Goal: Task Accomplishment & Management: Manage account settings

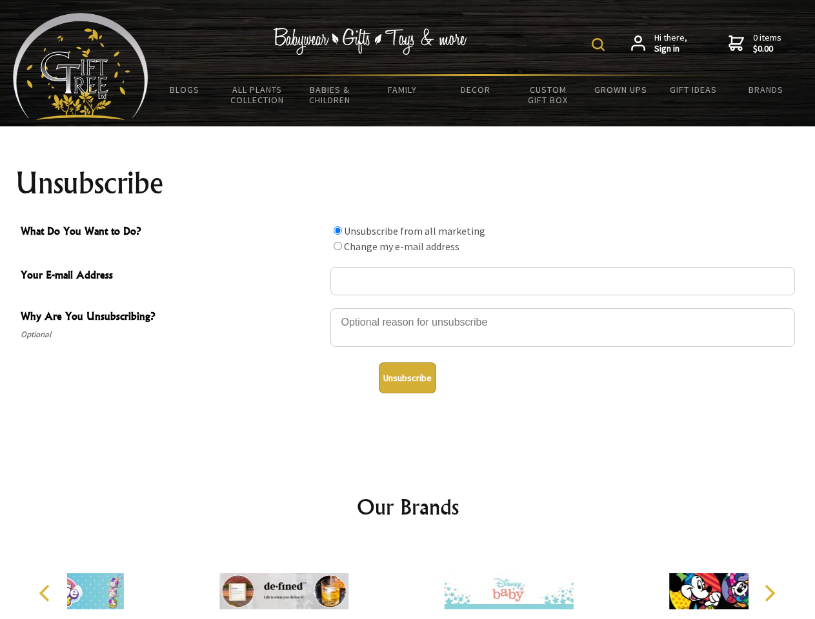
click at [600, 45] on img at bounding box center [598, 44] width 13 height 13
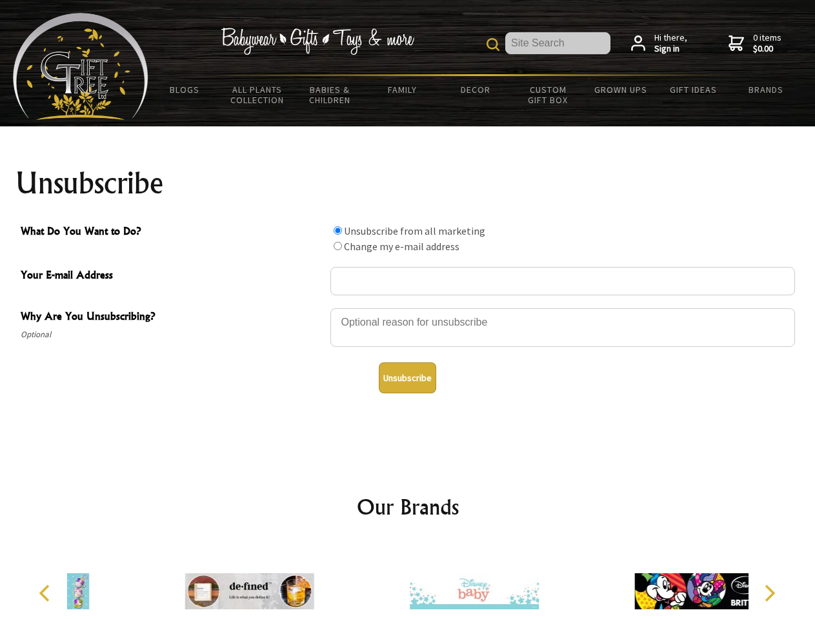
click at [408, 308] on div at bounding box center [562, 329] width 465 height 45
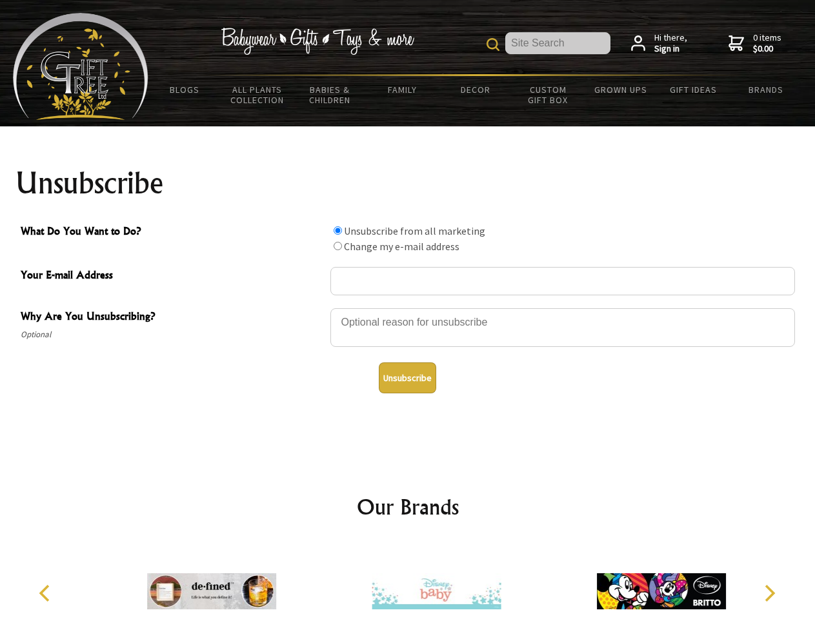
click at [337, 230] on input "What Do You Want to Do?" at bounding box center [338, 230] width 8 height 8
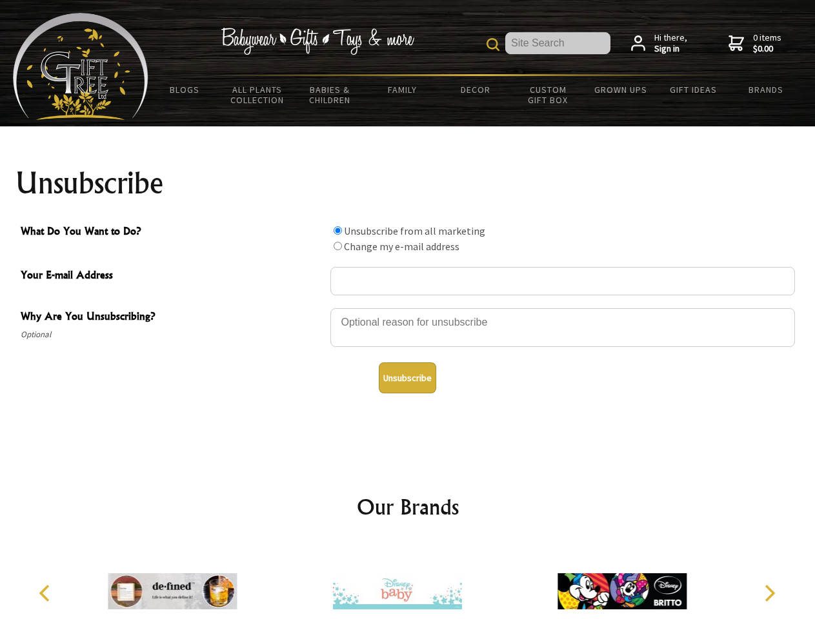
click at [337, 246] on input "What Do You Want to Do?" at bounding box center [338, 246] width 8 height 8
radio input "true"
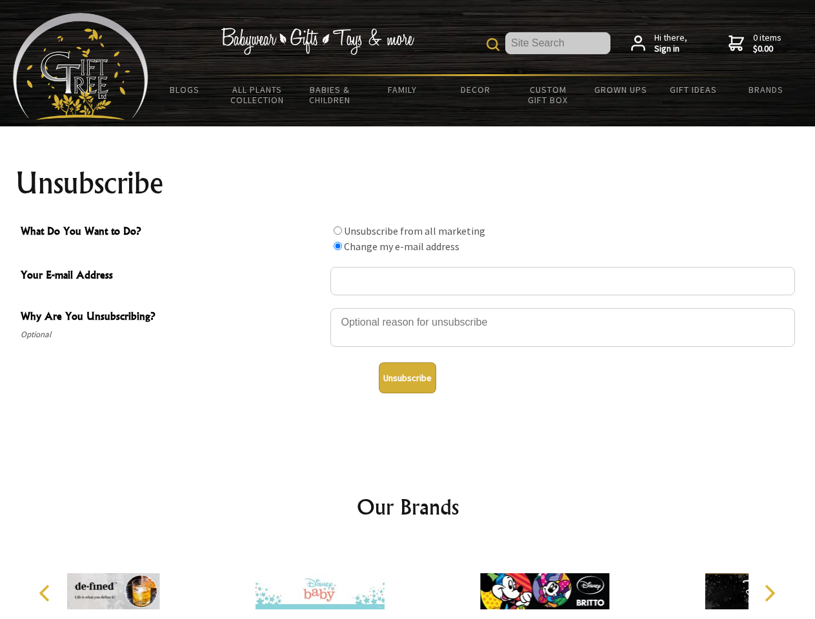
click at [407, 378] on button "Unsubscribe" at bounding box center [407, 378] width 57 height 31
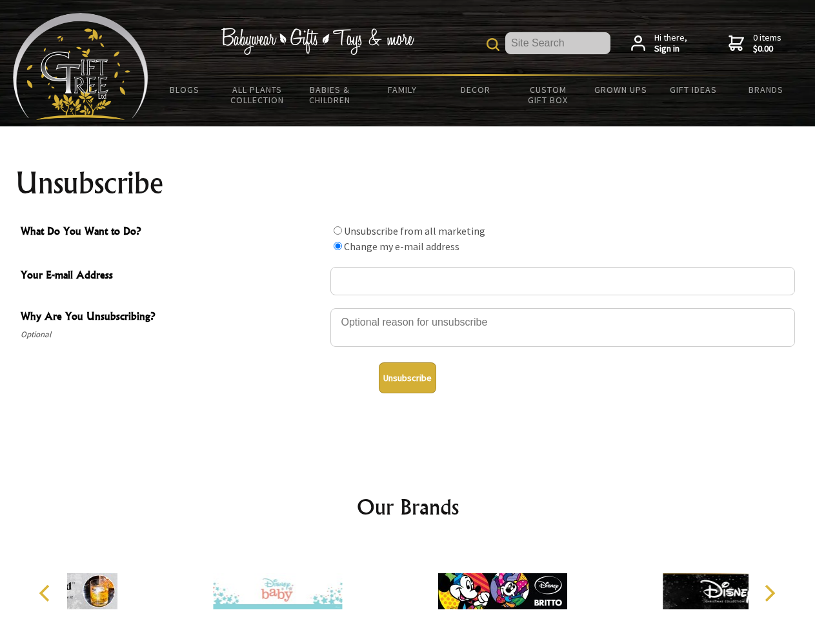
click at [408, 581] on div at bounding box center [502, 593] width 225 height 101
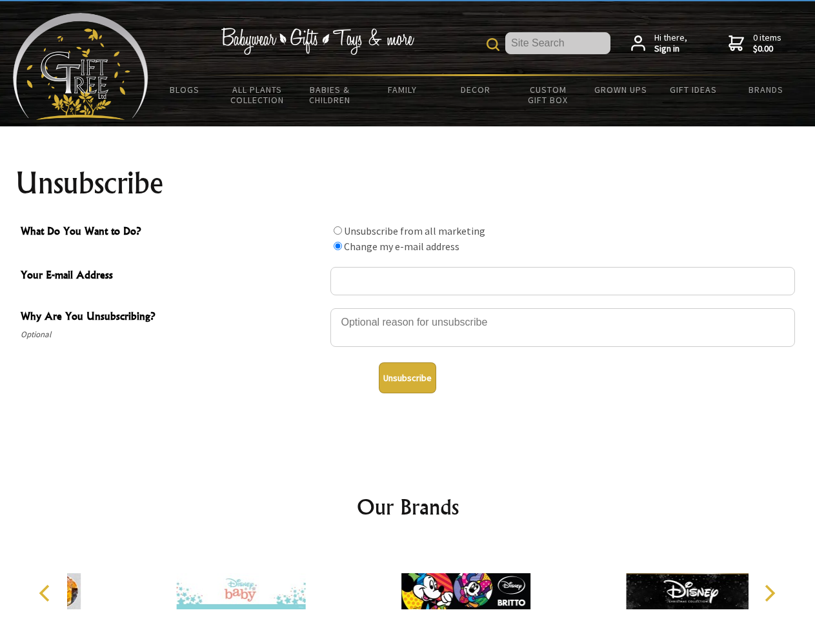
click at [46, 594] on icon "Previous" at bounding box center [45, 593] width 17 height 17
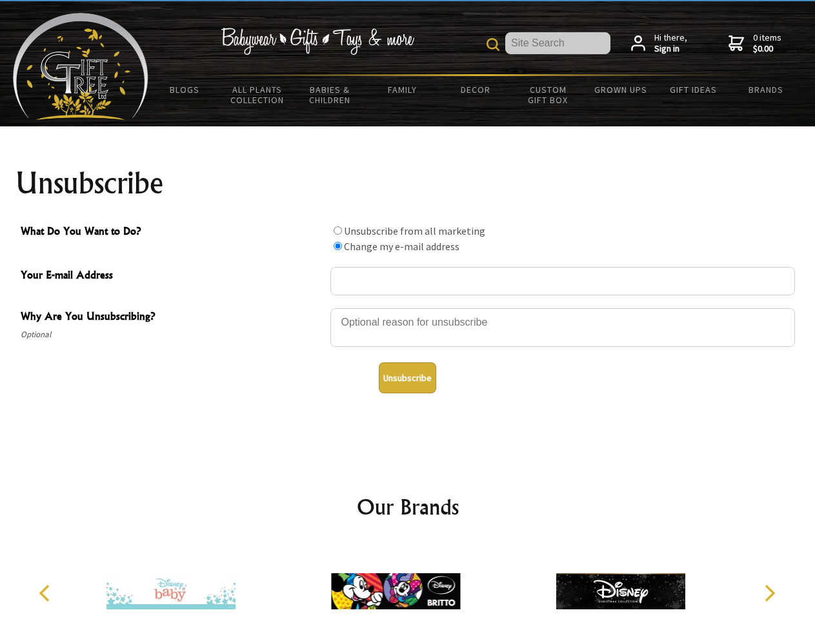
click at [769, 594] on icon "Next" at bounding box center [768, 593] width 17 height 17
